Goal: Transaction & Acquisition: Download file/media

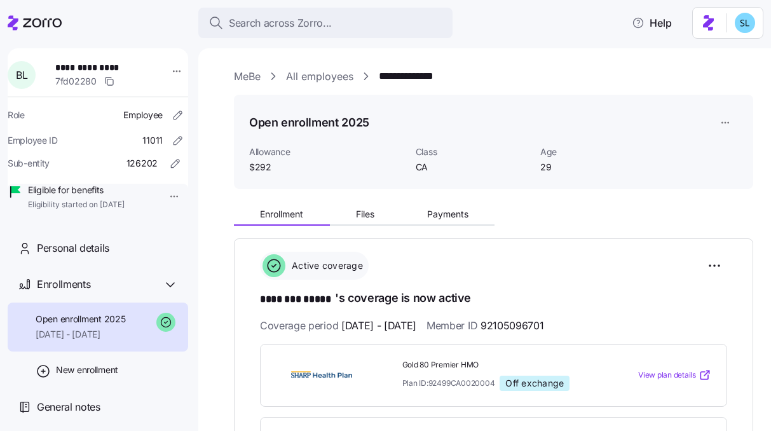
scroll to position [386, 0]
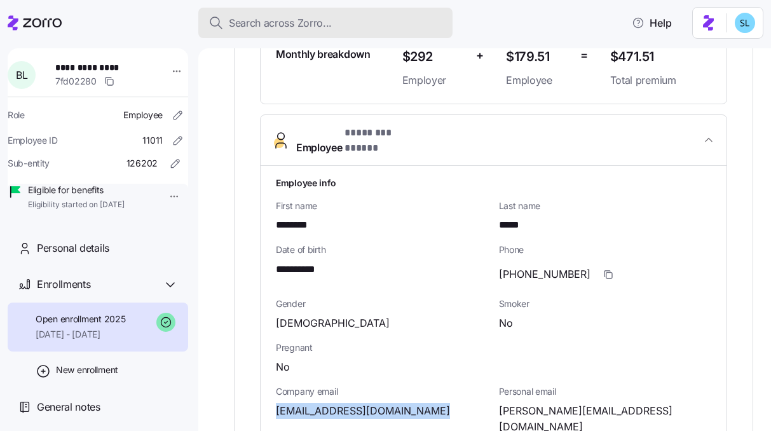
click at [252, 19] on span "Search across Zorro..." at bounding box center [280, 23] width 103 height 16
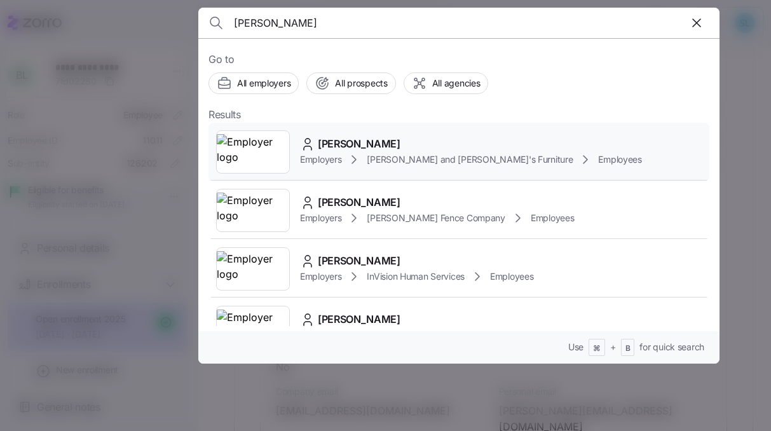
type input "MICHAEL MACLEOD"
click at [369, 138] on span "MICHAEL MACLEOD" at bounding box center [359, 144] width 83 height 16
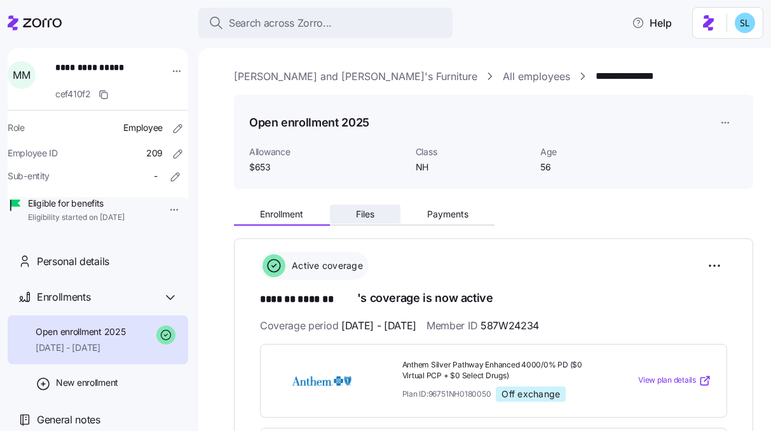
click at [386, 207] on button "Files" at bounding box center [365, 214] width 71 height 19
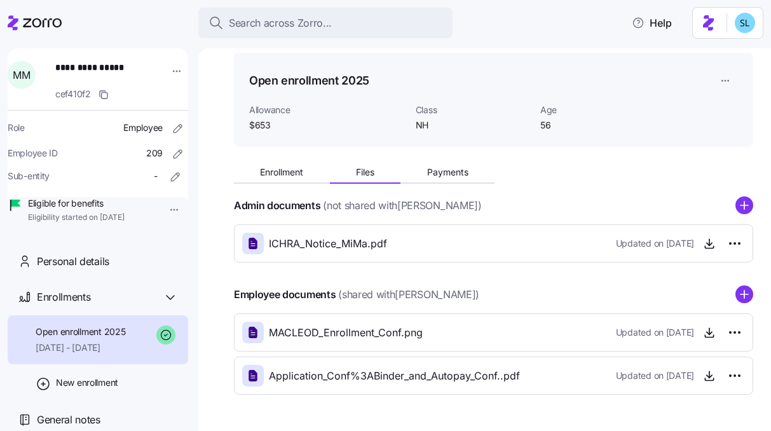
scroll to position [82, 0]
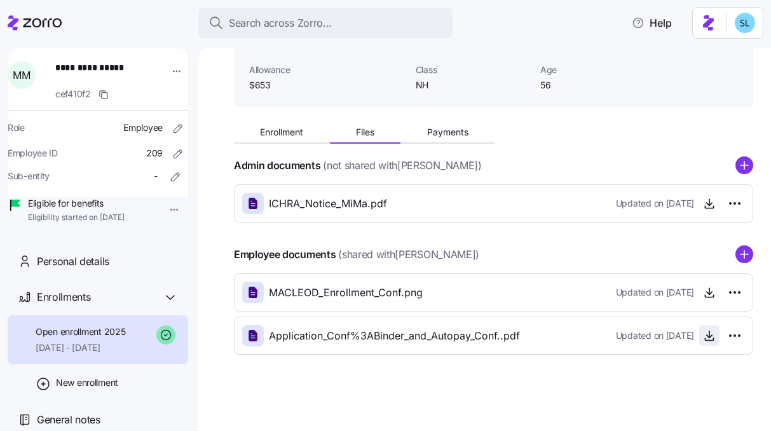
click at [706, 345] on span "button" at bounding box center [709, 335] width 19 height 19
click at [703, 336] on icon "button" at bounding box center [709, 335] width 13 height 13
click at [703, 288] on icon "button" at bounding box center [709, 292] width 13 height 13
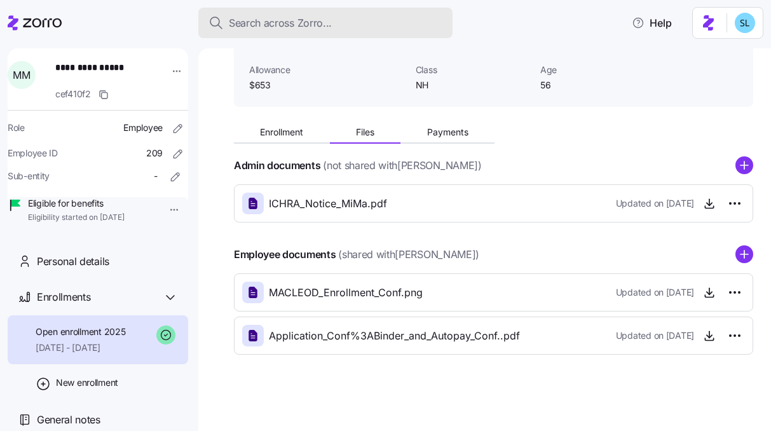
click at [372, 20] on div "Search across Zorro..." at bounding box center [326, 23] width 234 height 16
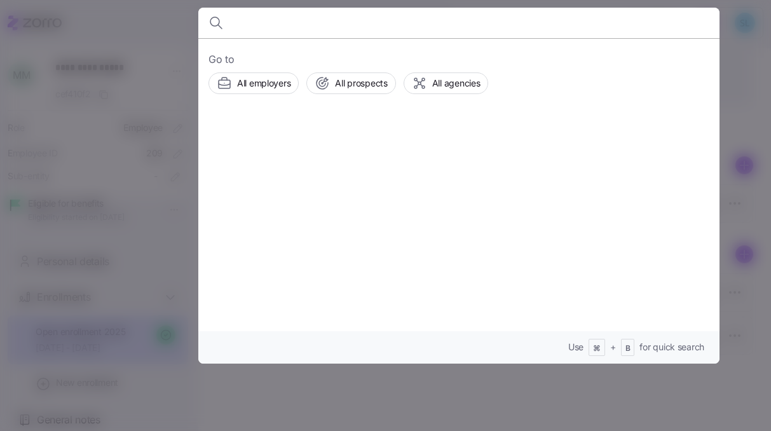
click at [760, 62] on div at bounding box center [385, 215] width 771 height 431
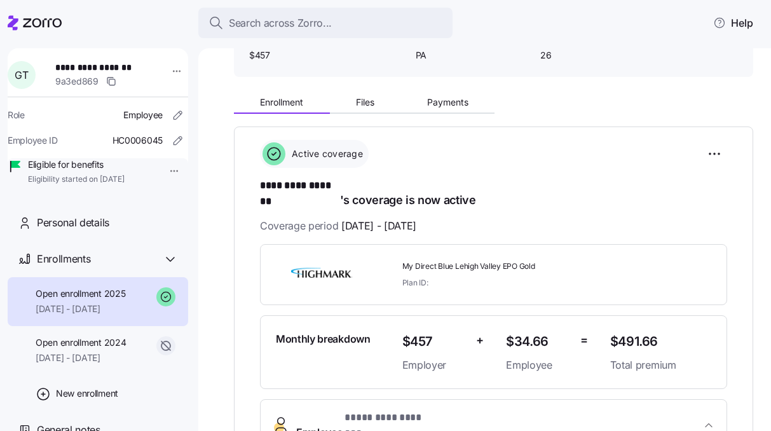
scroll to position [111, 0]
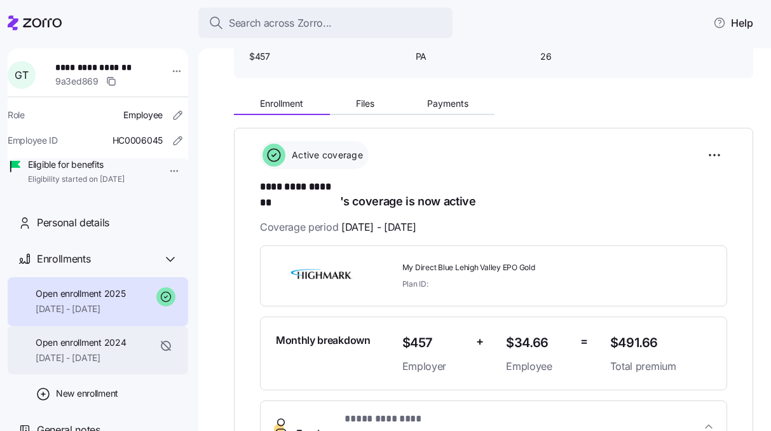
click at [100, 349] on span "Open enrollment 2024" at bounding box center [81, 342] width 90 height 13
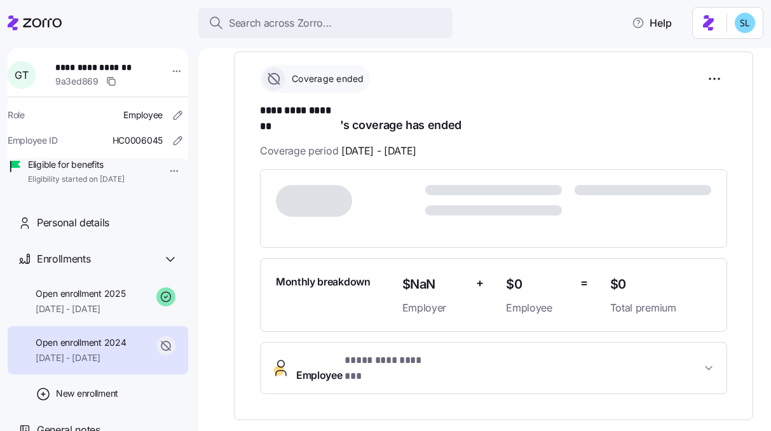
scroll to position [193, 0]
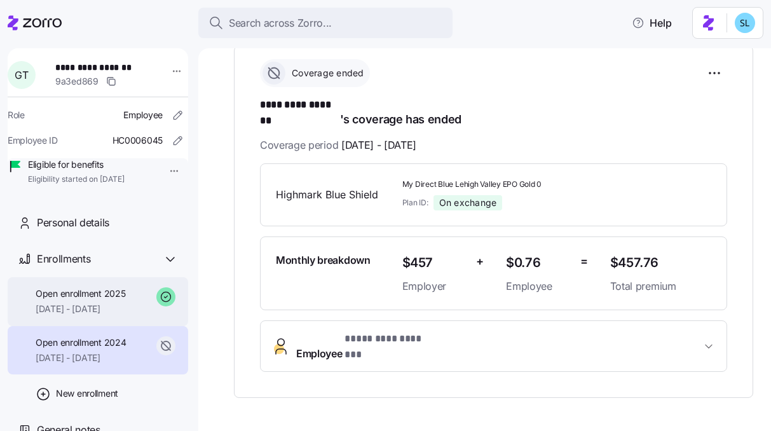
click at [83, 315] on span "[DATE] - [DATE]" at bounding box center [81, 309] width 90 height 13
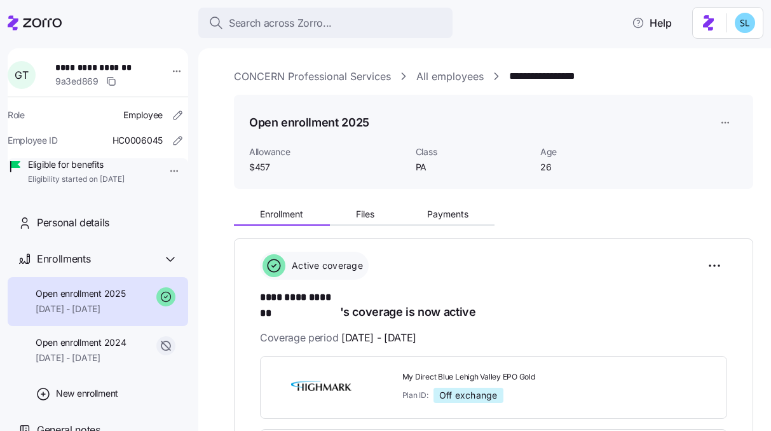
scroll to position [211, 0]
